Goal: Task Accomplishment & Management: Manage account settings

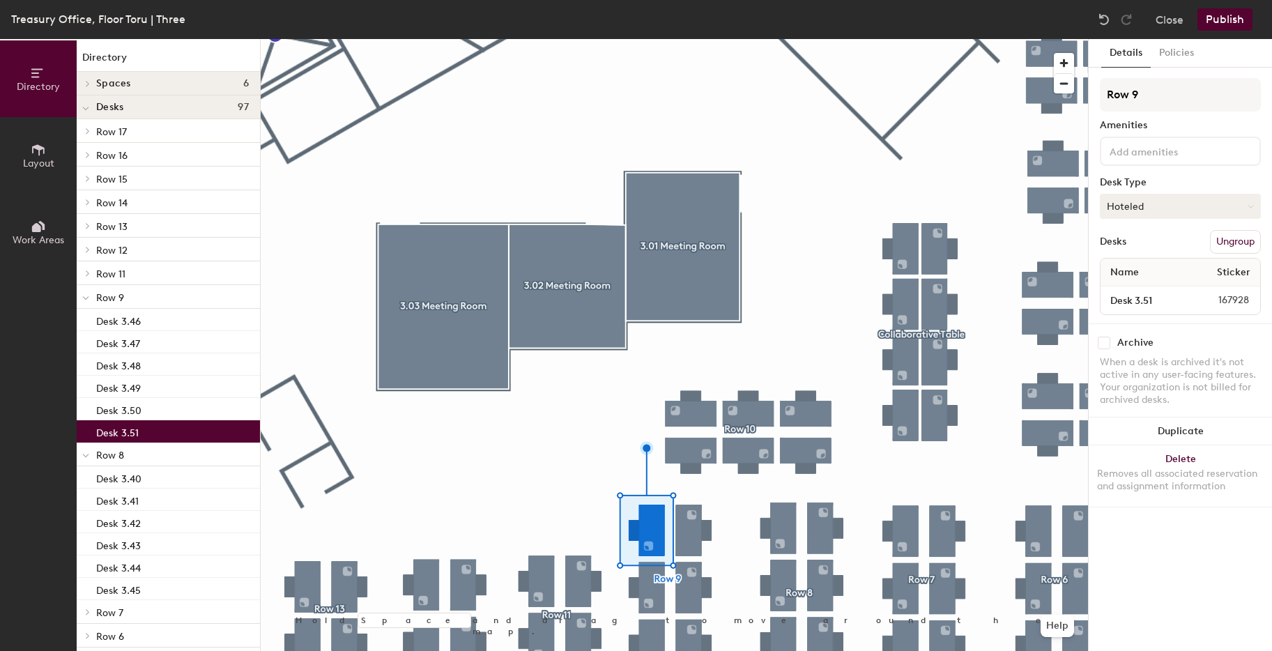
click at [1165, 209] on button "Hoteled" at bounding box center [1180, 206] width 161 height 25
click at [1164, 17] on button "Close" at bounding box center [1170, 19] width 28 height 22
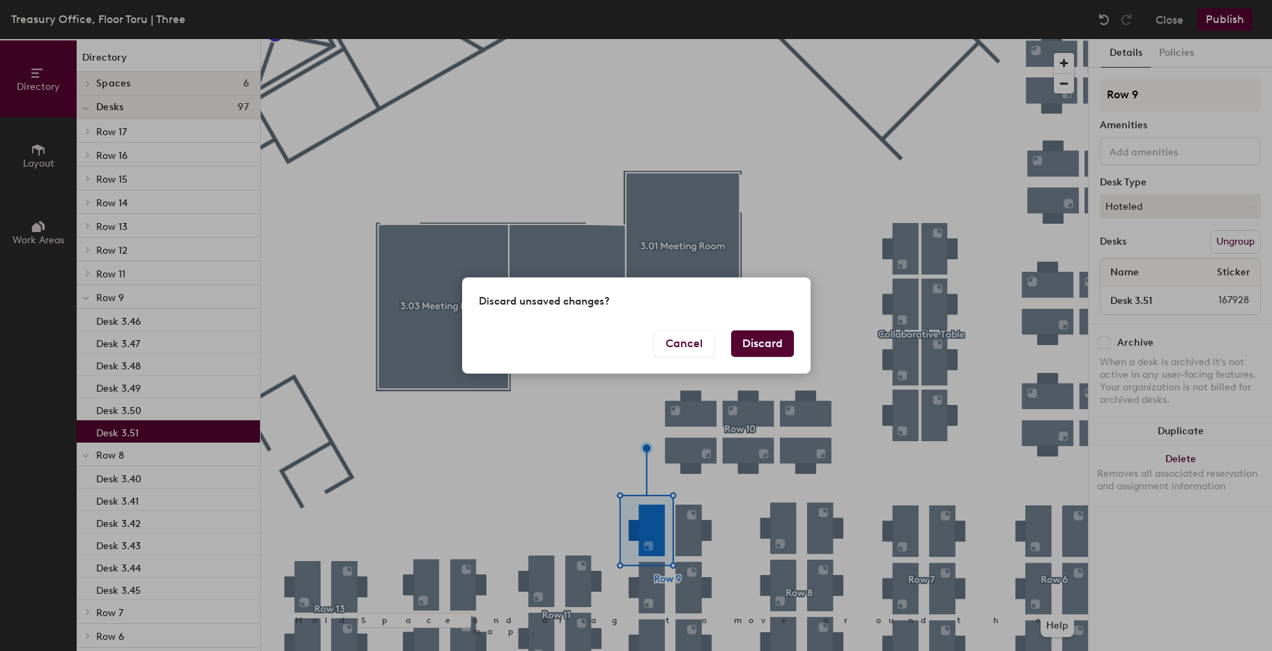
click at [742, 342] on button "Discard" at bounding box center [762, 343] width 63 height 26
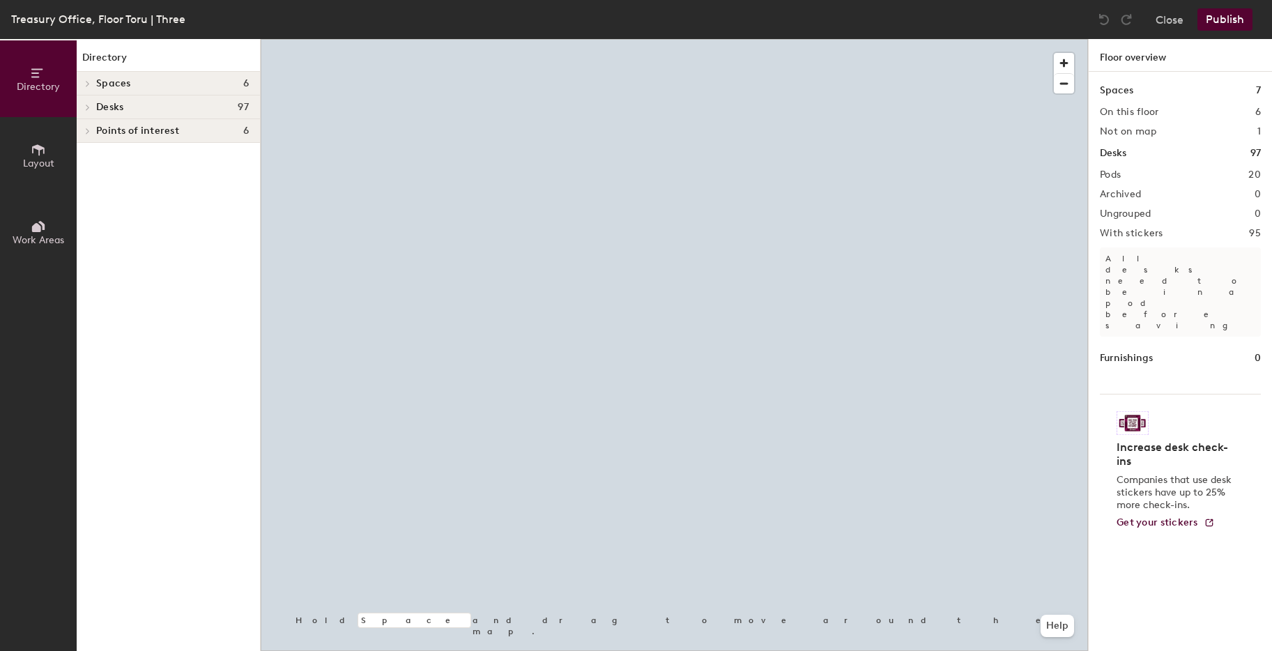
click at [743, 39] on div at bounding box center [675, 39] width 828 height 0
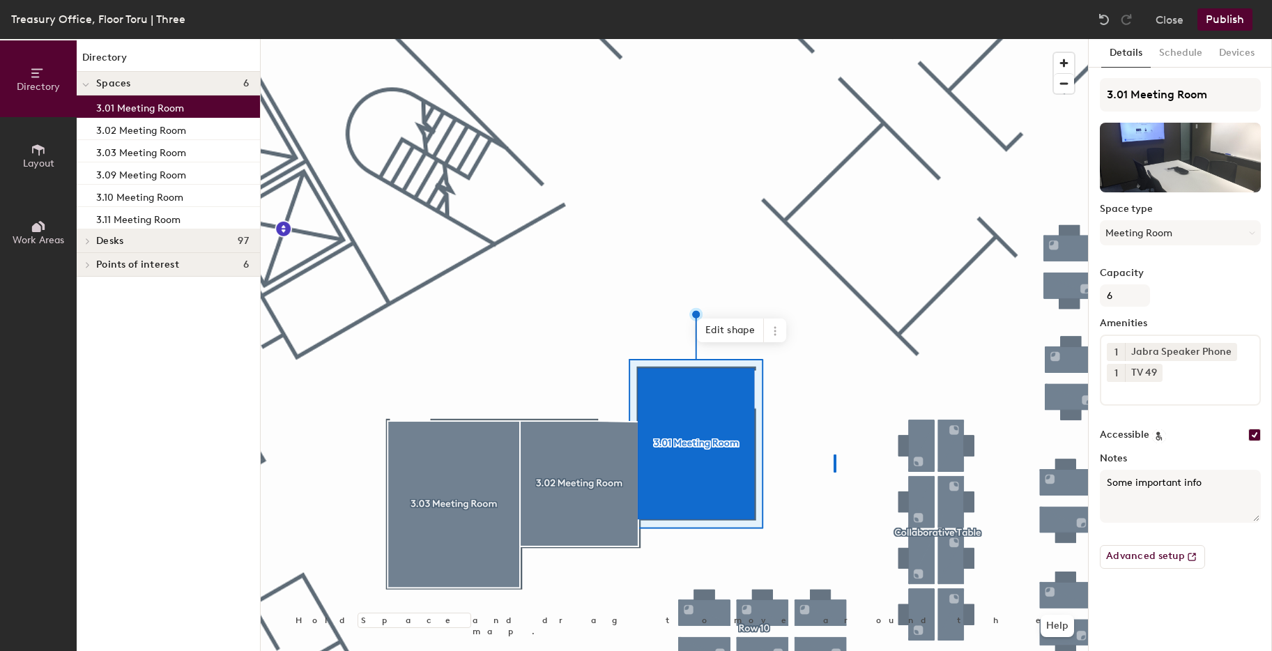
click at [834, 39] on div at bounding box center [675, 39] width 828 height 0
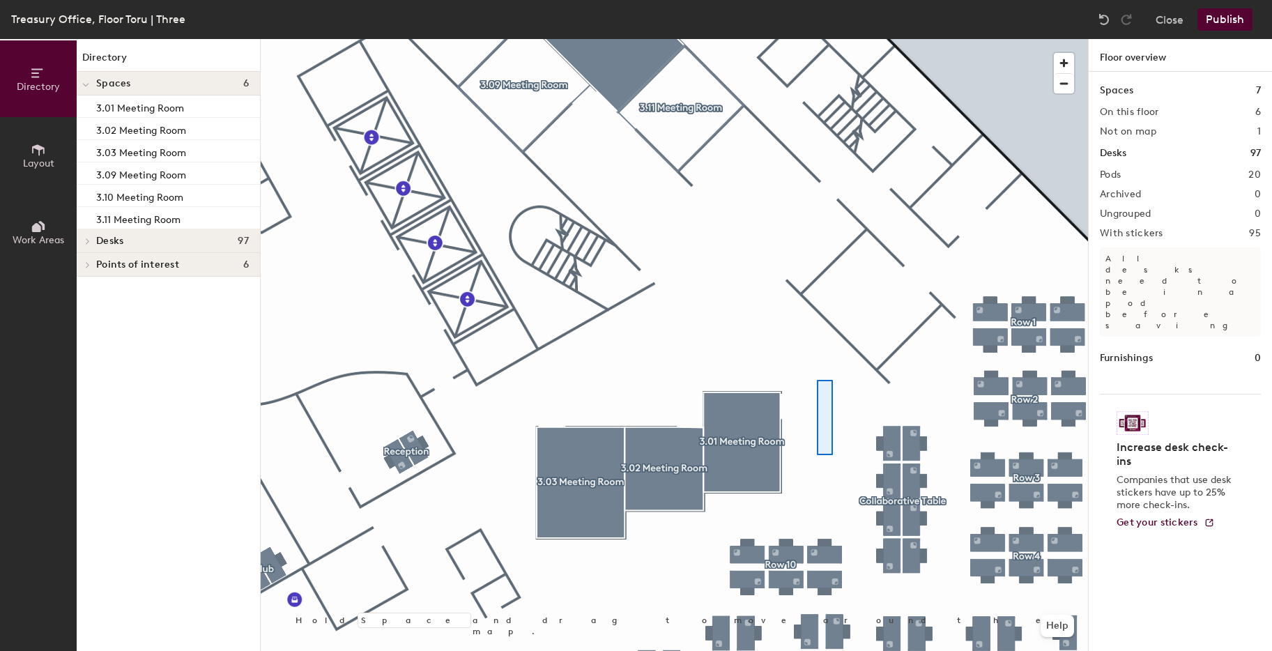
click at [813, 39] on div at bounding box center [675, 39] width 828 height 0
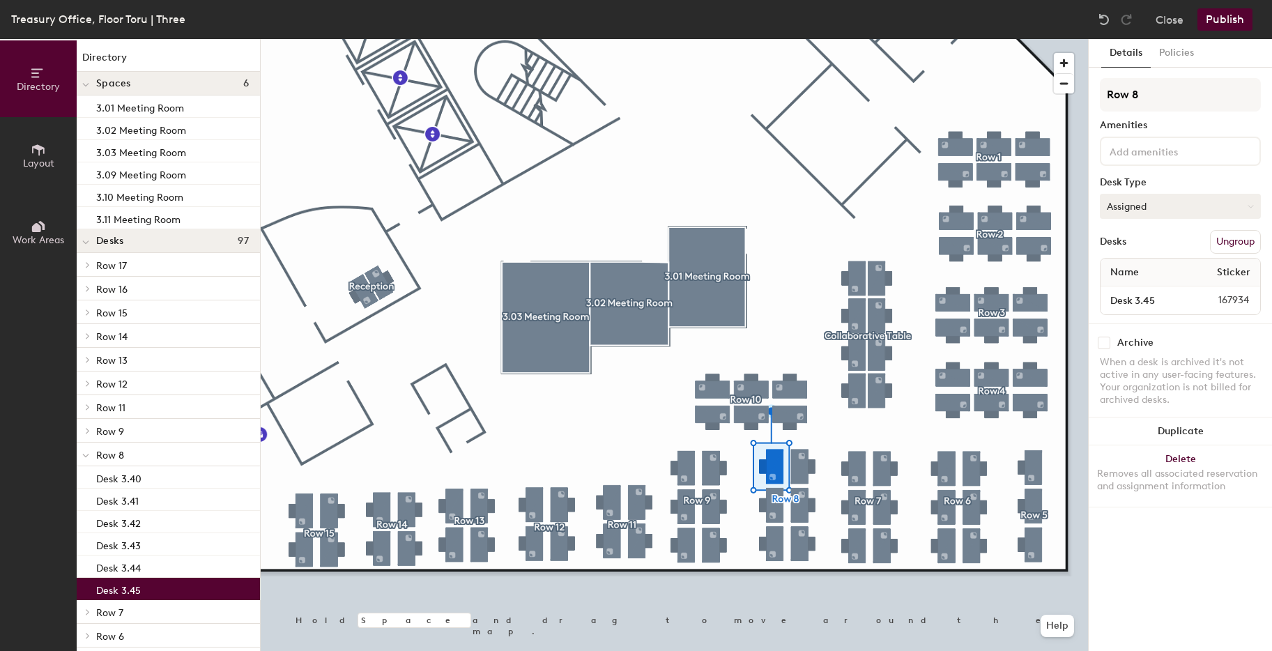
click at [1149, 204] on button "Assigned" at bounding box center [1180, 206] width 161 height 25
click at [1136, 290] on div "Hoteled" at bounding box center [1170, 291] width 139 height 21
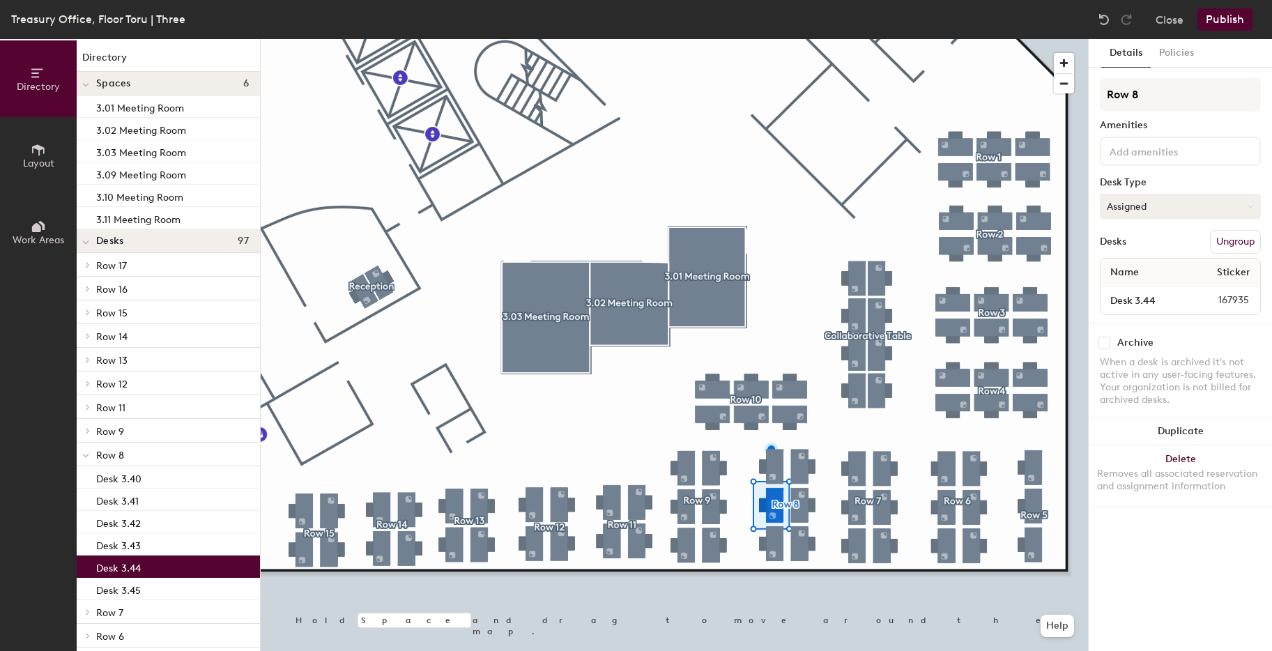
click at [1147, 213] on button "Assigned" at bounding box center [1180, 206] width 161 height 25
click at [1132, 287] on div "Hoteled" at bounding box center [1170, 291] width 139 height 21
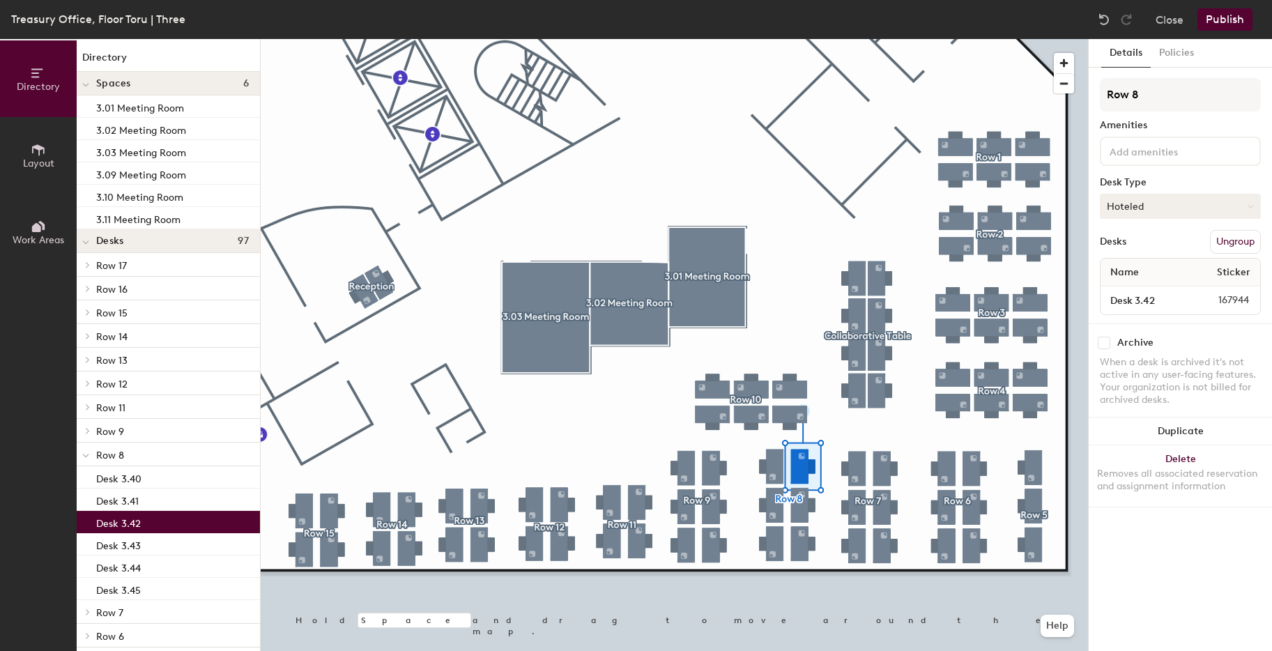
click at [1150, 204] on button "Hoteled" at bounding box center [1180, 206] width 161 height 25
click at [1139, 246] on div "Assigned" at bounding box center [1170, 249] width 139 height 21
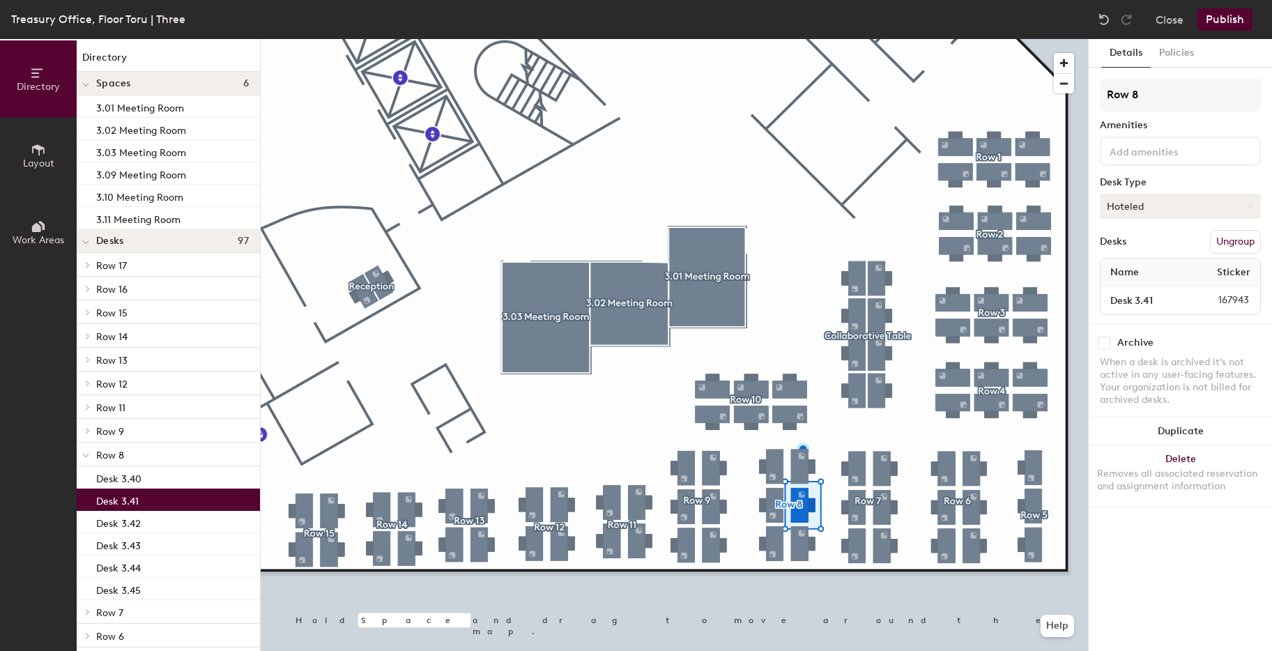
click at [1148, 212] on button "Hoteled" at bounding box center [1180, 206] width 161 height 25
click at [1136, 247] on div "Assigned" at bounding box center [1170, 249] width 139 height 21
click at [1210, 19] on button "Publish" at bounding box center [1225, 19] width 55 height 22
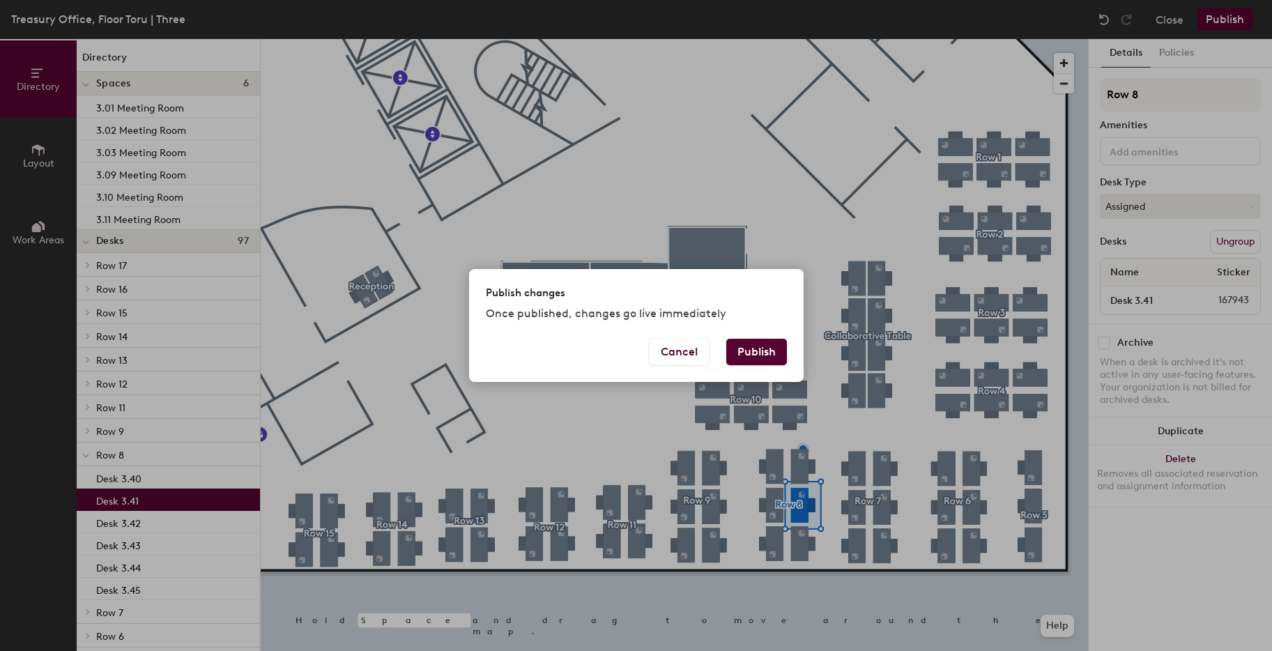
click at [744, 356] on button "Publish" at bounding box center [756, 352] width 61 height 26
